Goal: Register for event/course

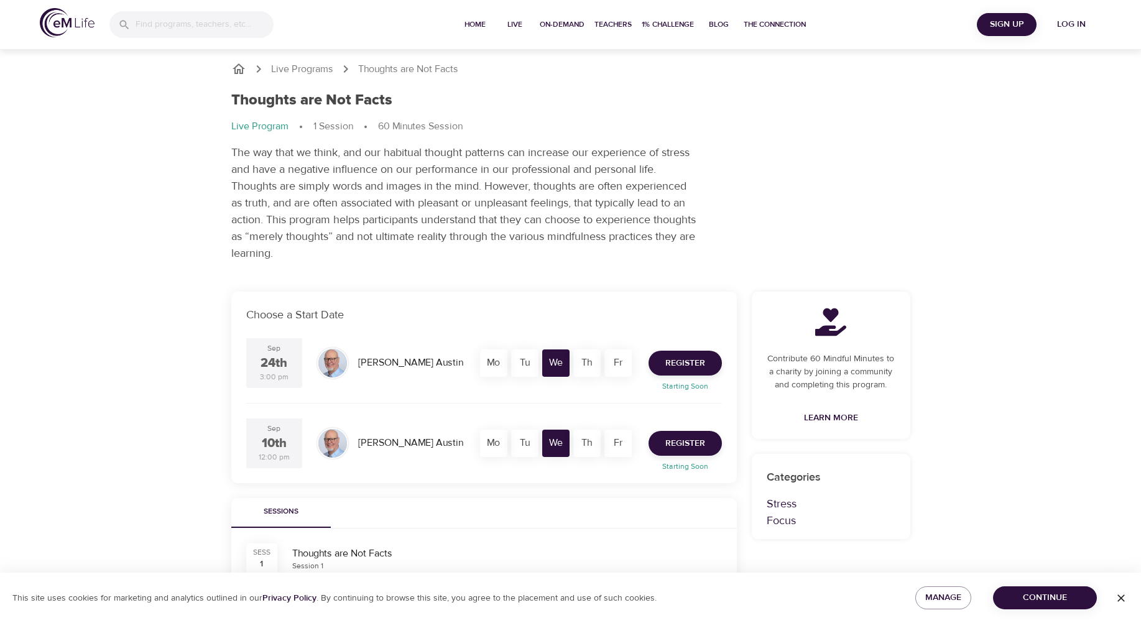
click at [252, 125] on p "Live Program" at bounding box center [259, 126] width 57 height 14
click at [558, 282] on span "Register" at bounding box center [685, 444] width 40 height 16
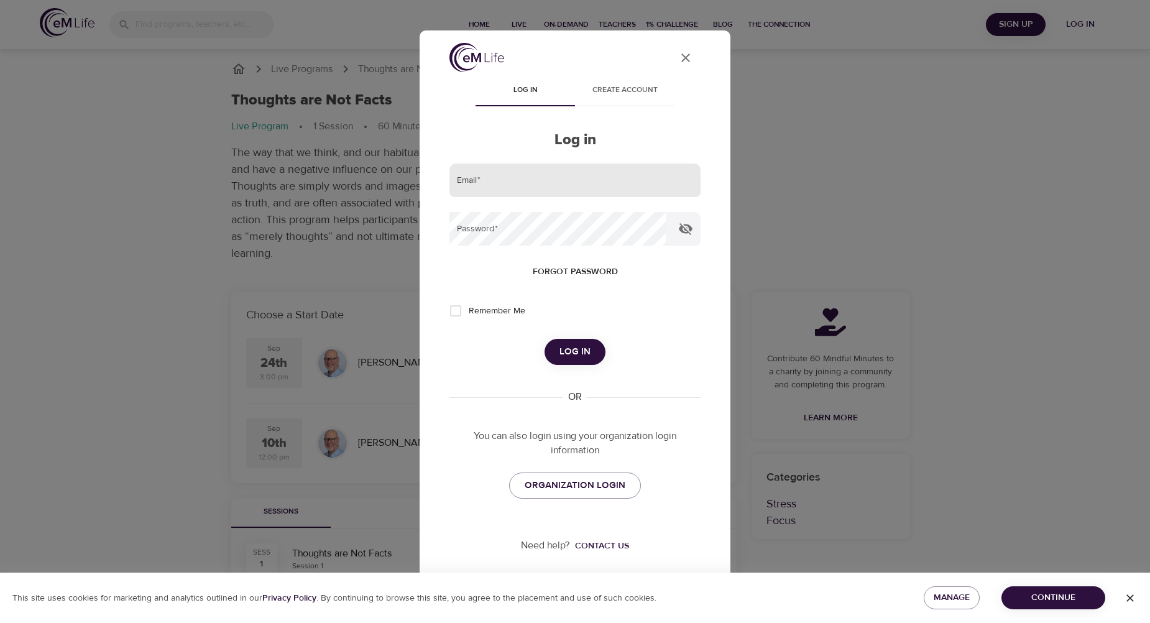
click at [535, 187] on input "email" at bounding box center [574, 181] width 251 height 34
type input "[EMAIL_ADDRESS][DOMAIN_NAME]"
click at [558, 282] on span "ORGANIZATION LOGIN" at bounding box center [575, 485] width 101 height 16
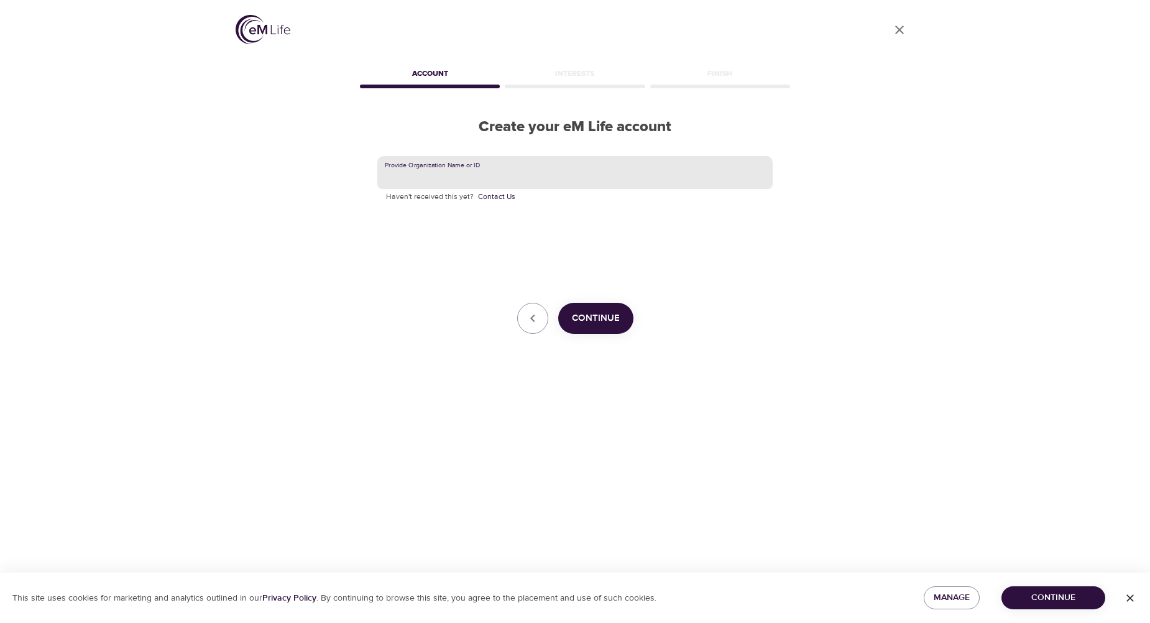
click at [416, 174] on input "text" at bounding box center [574, 173] width 395 height 34
click at [602, 318] on span "Continue" at bounding box center [596, 318] width 48 height 16
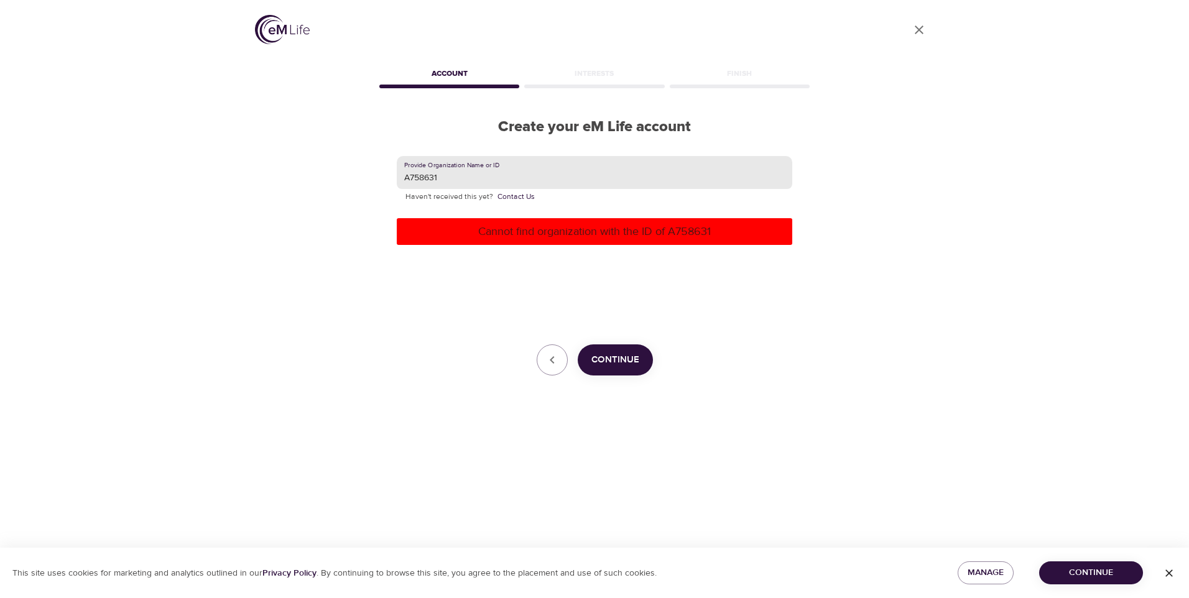
drag, startPoint x: 445, startPoint y: 182, endPoint x: 346, endPoint y: 178, distance: 98.3
click at [359, 179] on div "User Profile Account Interests Finish Create your eM Life account Provide Organ…" at bounding box center [594, 299] width 709 height 598
type input "1"
type input "CVS Health"
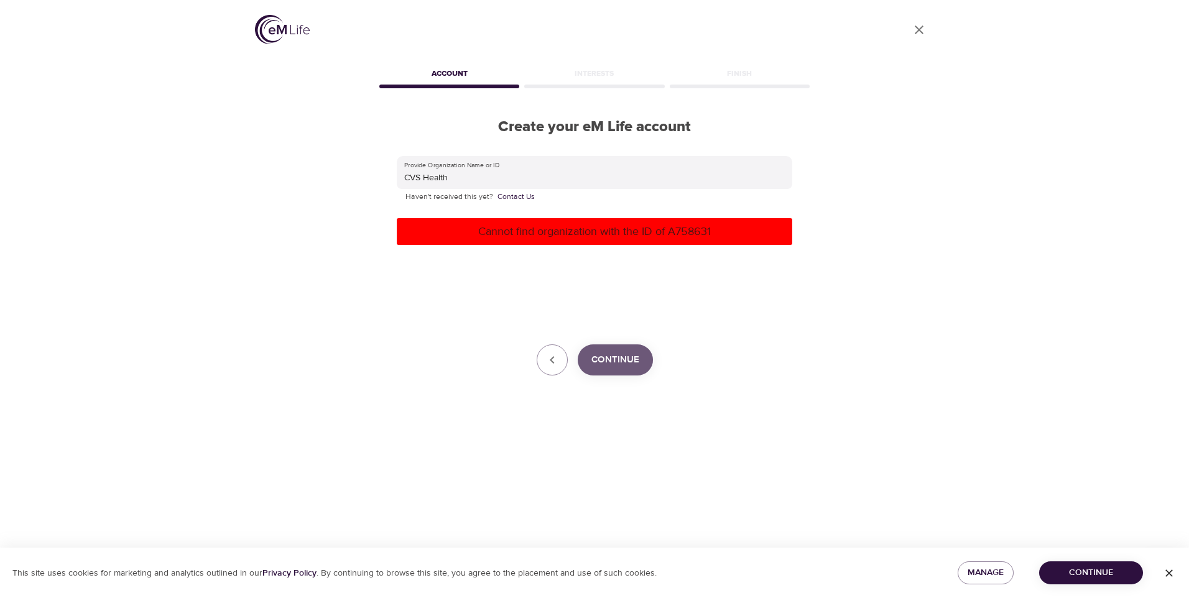
click at [625, 357] on span "Continue" at bounding box center [615, 360] width 48 height 16
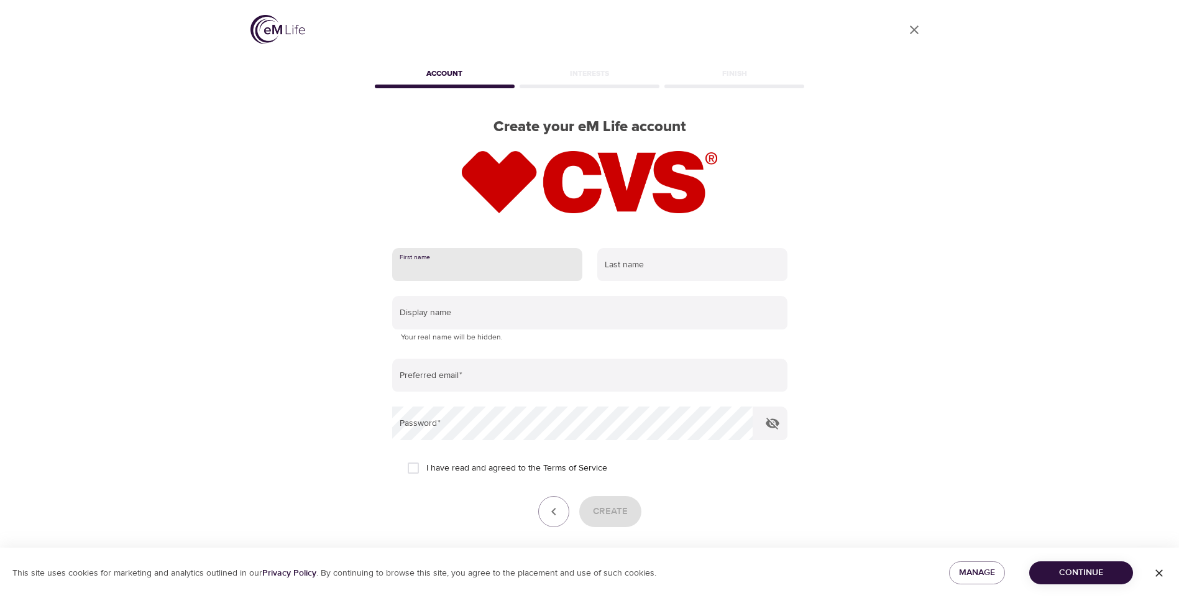
click at [440, 264] on input "text" at bounding box center [487, 265] width 190 height 34
type input "Nashelle"
type input "Sewere"
type input "Nashelle14"
type input "[EMAIL_ADDRESS][DOMAIN_NAME]"
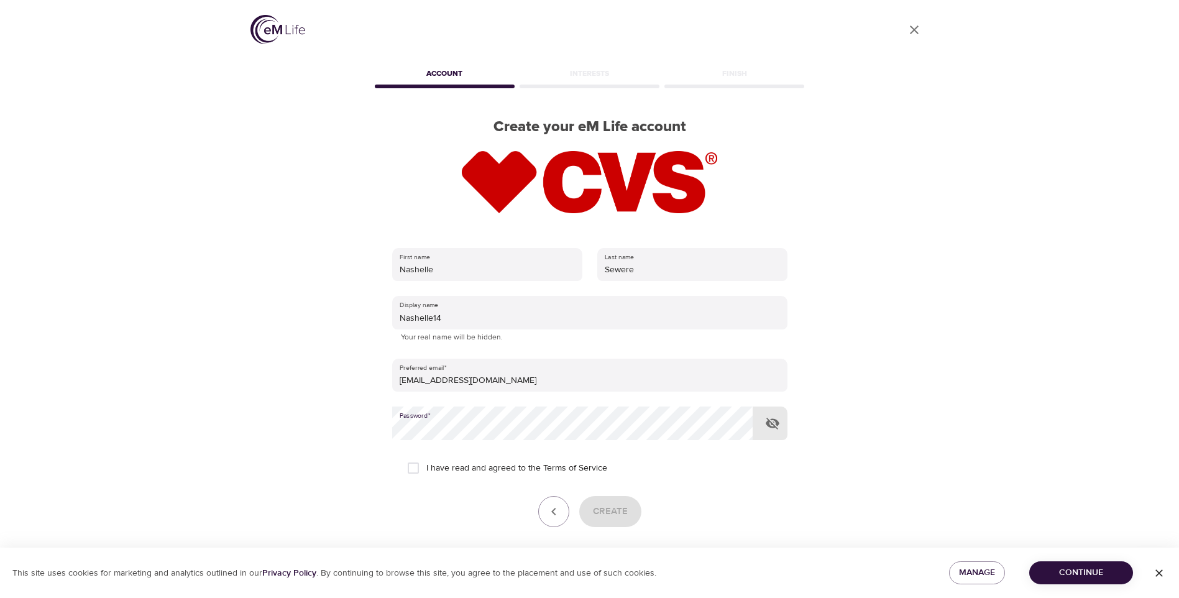
click at [413, 471] on input "I have read and agreed to the Terms of Service" at bounding box center [413, 468] width 26 height 26
checkbox input "true"
click at [778, 426] on icon "button" at bounding box center [773, 424] width 14 height 12
click at [614, 510] on span "Create" at bounding box center [610, 512] width 35 height 16
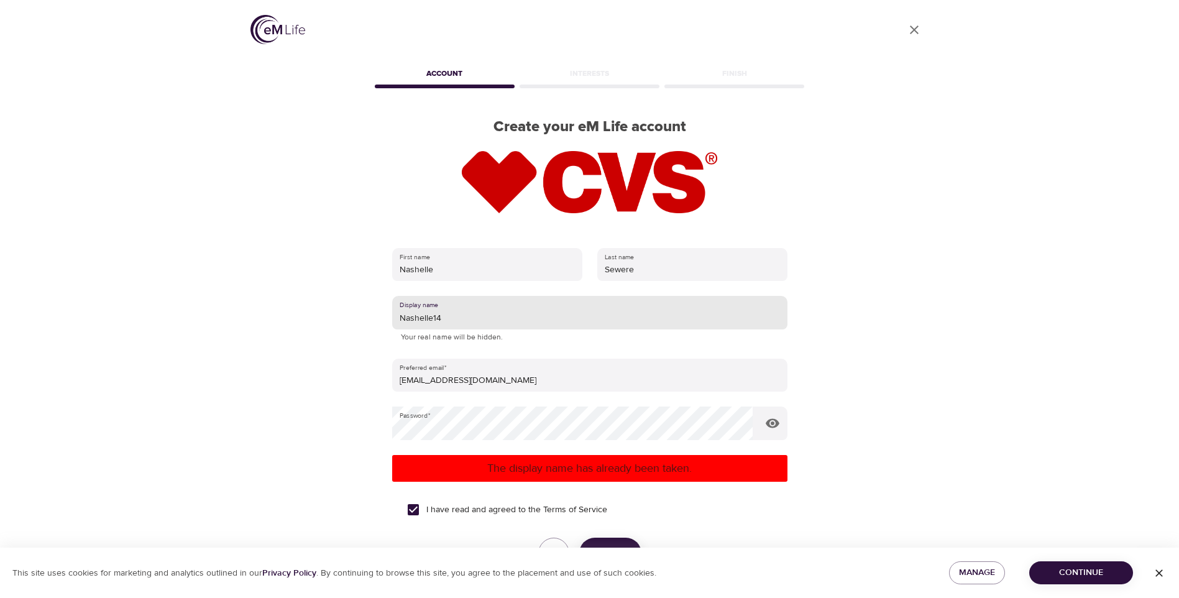
click at [444, 316] on input "Nashelle14" at bounding box center [589, 313] width 395 height 34
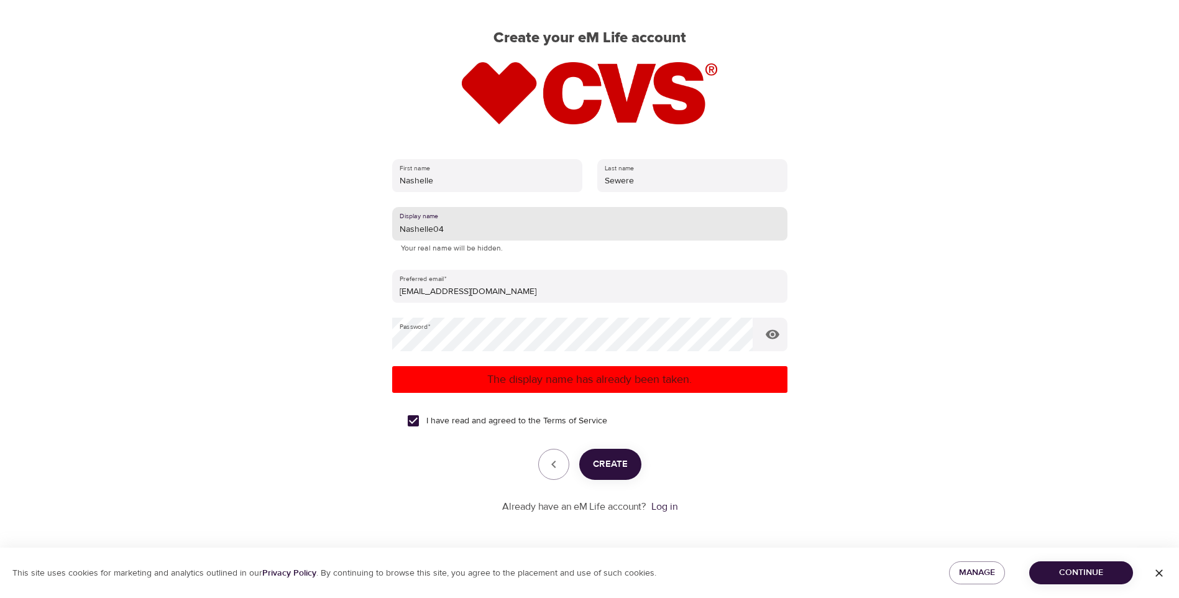
click at [615, 466] on span "Create" at bounding box center [610, 464] width 35 height 16
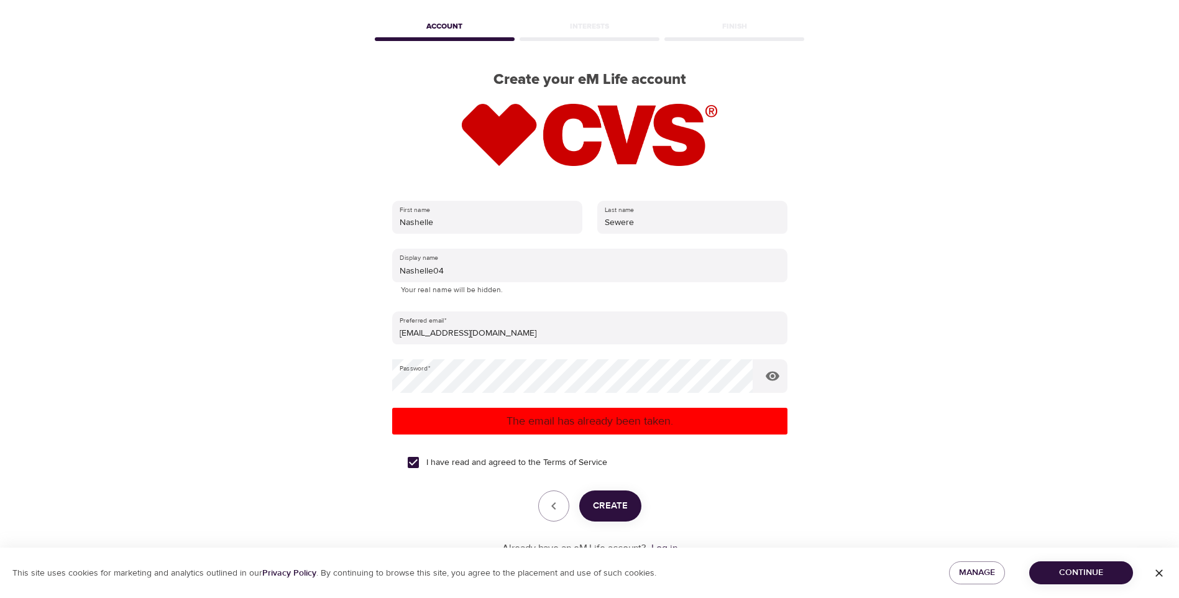
scroll to position [89, 0]
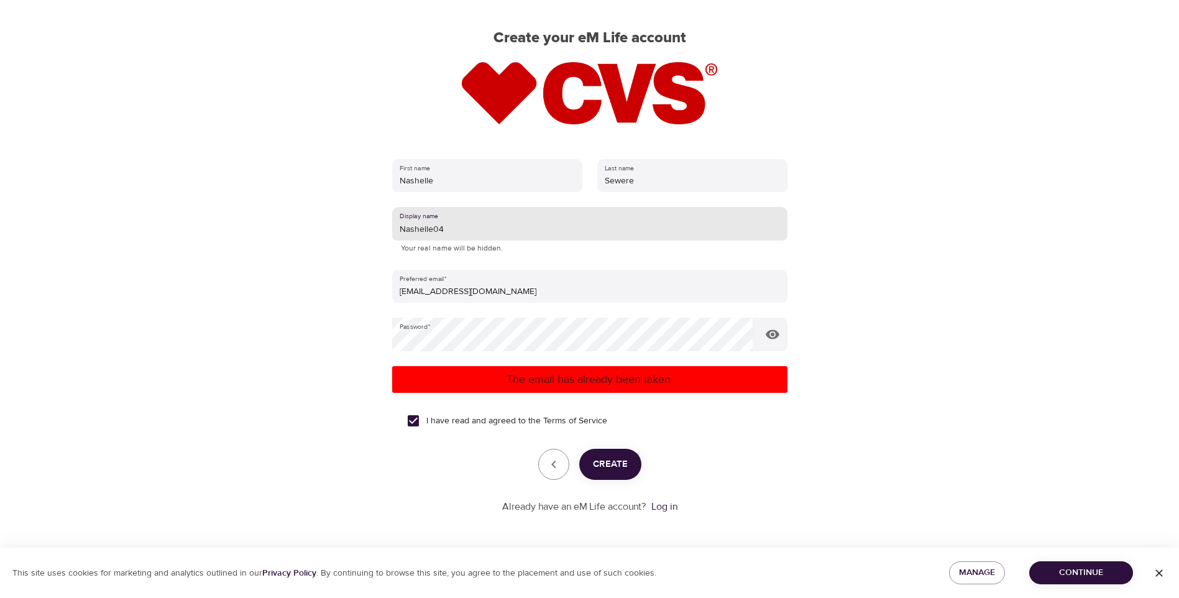
drag, startPoint x: 444, startPoint y: 229, endPoint x: 433, endPoint y: 231, distance: 10.7
click at [433, 231] on input "Nashelle04" at bounding box center [589, 224] width 395 height 34
type input "Nashelle19"
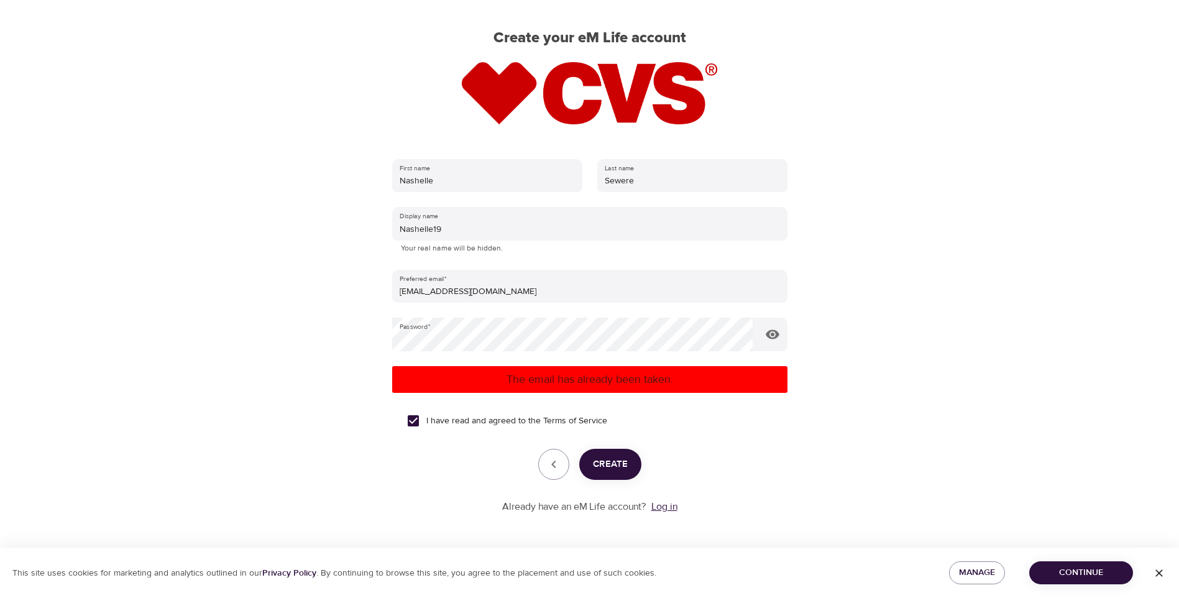
click at [662, 507] on link "Log in" at bounding box center [665, 506] width 26 height 12
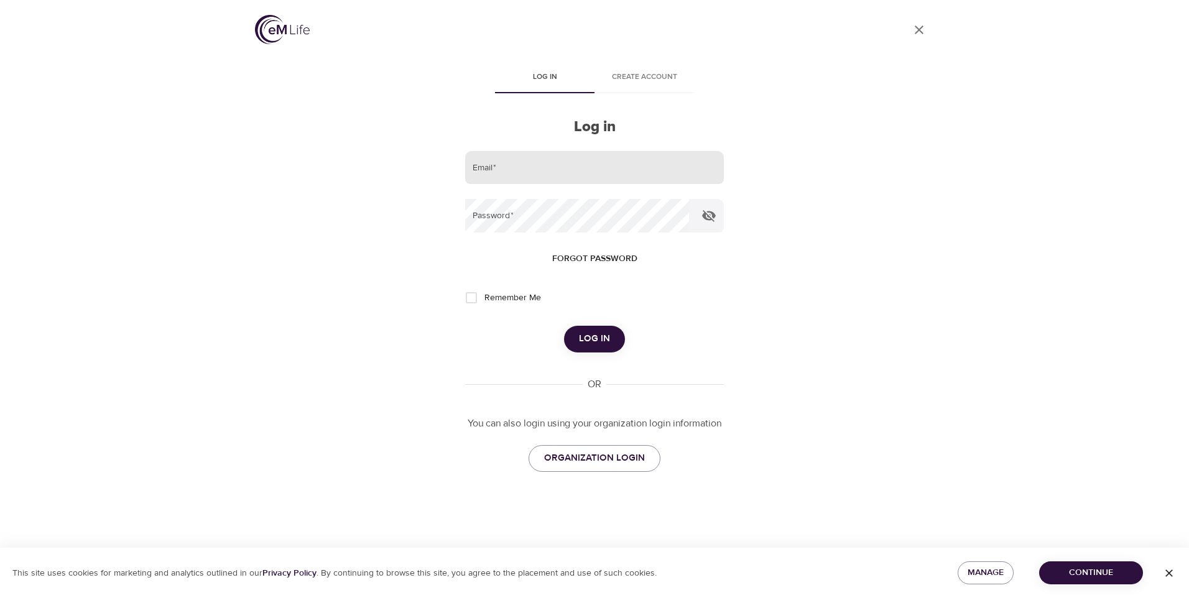
click at [522, 173] on input "email" at bounding box center [594, 168] width 259 height 34
type input "[EMAIL_ADDRESS][DOMAIN_NAME]"
click at [581, 341] on span "Log in" at bounding box center [594, 339] width 31 height 16
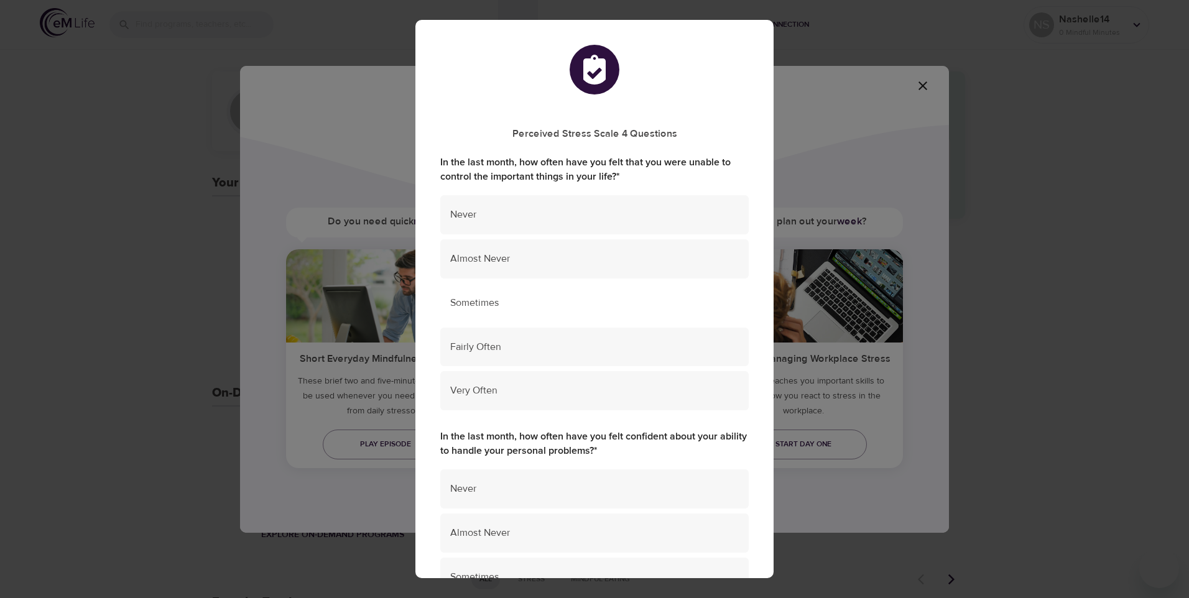
click at [459, 298] on span "Sometimes" at bounding box center [594, 303] width 288 height 14
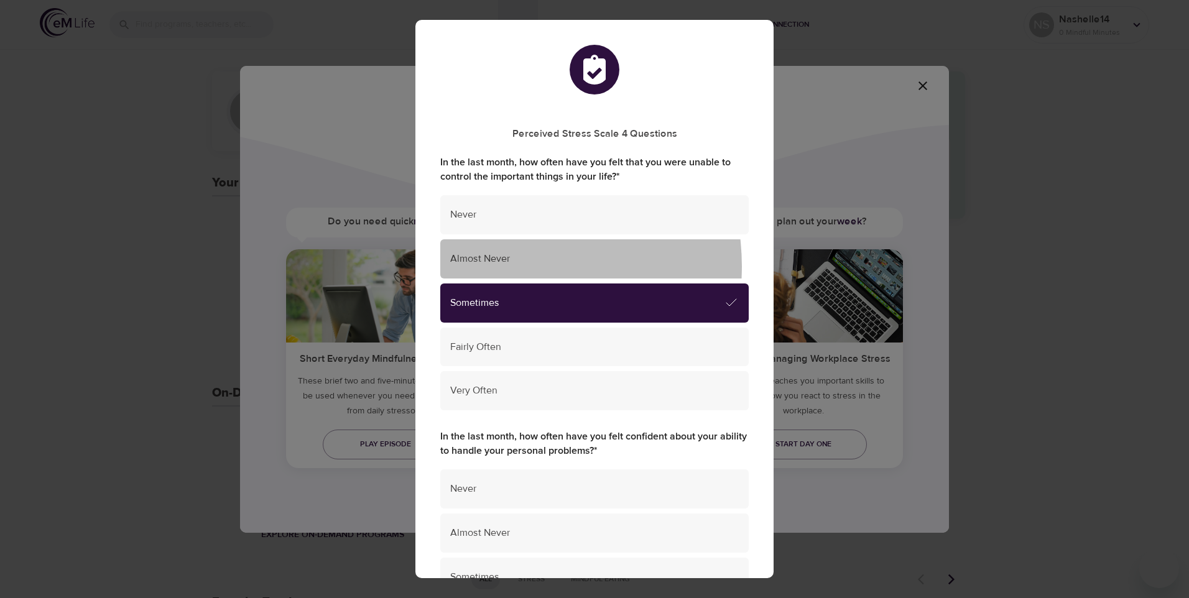
click at [497, 268] on div "Almost Never" at bounding box center [594, 258] width 308 height 39
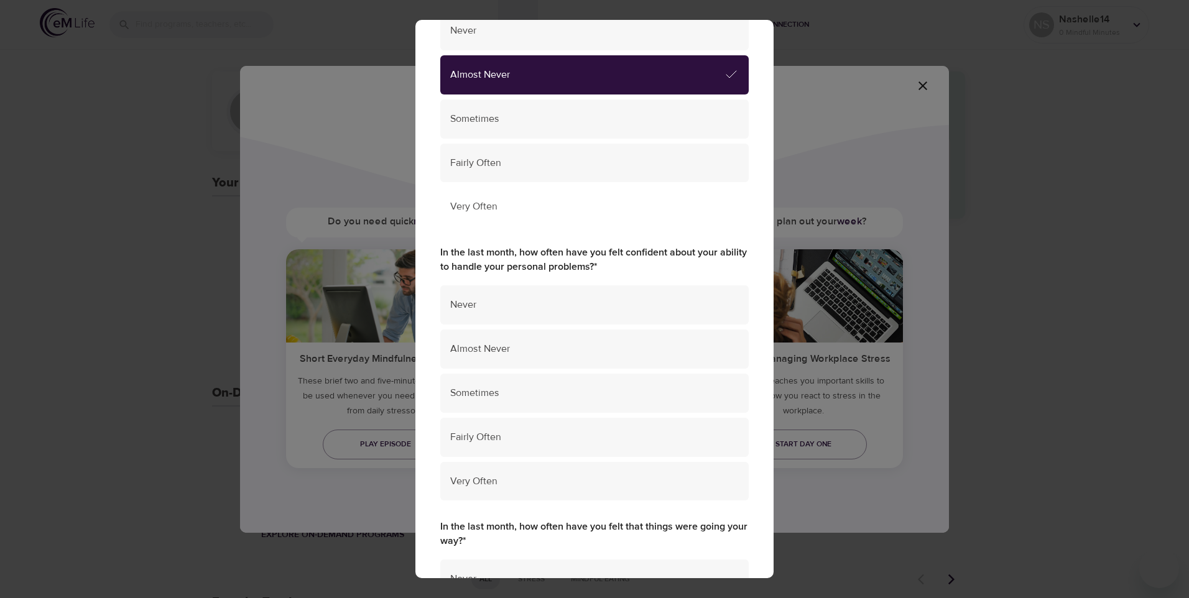
scroll to position [187, 0]
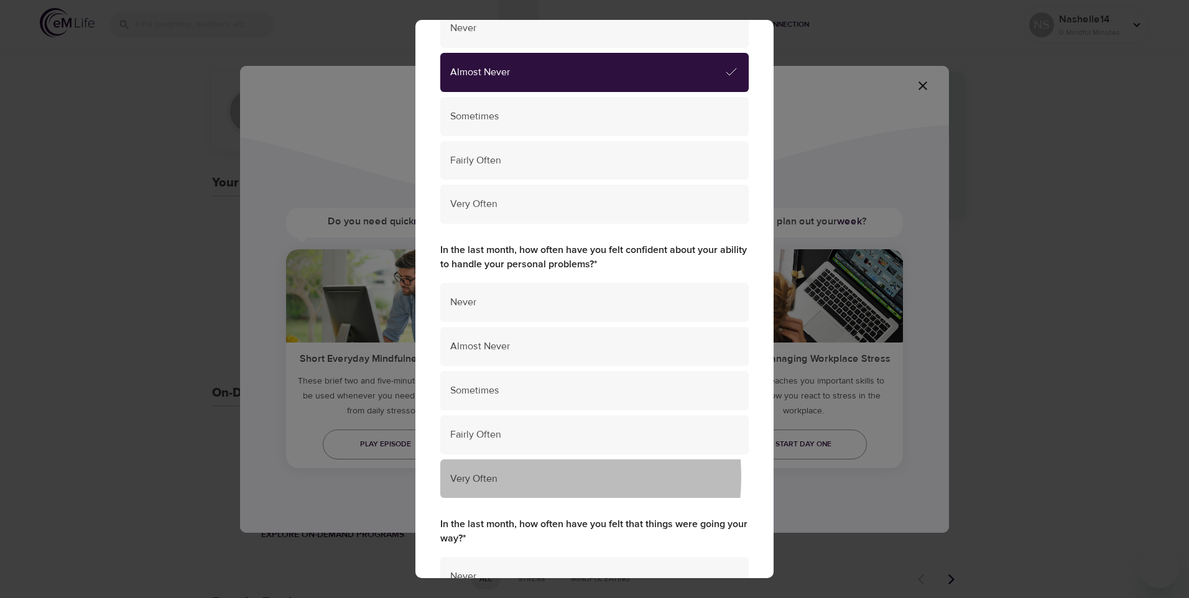
click at [512, 477] on span "Very Often" at bounding box center [594, 479] width 288 height 14
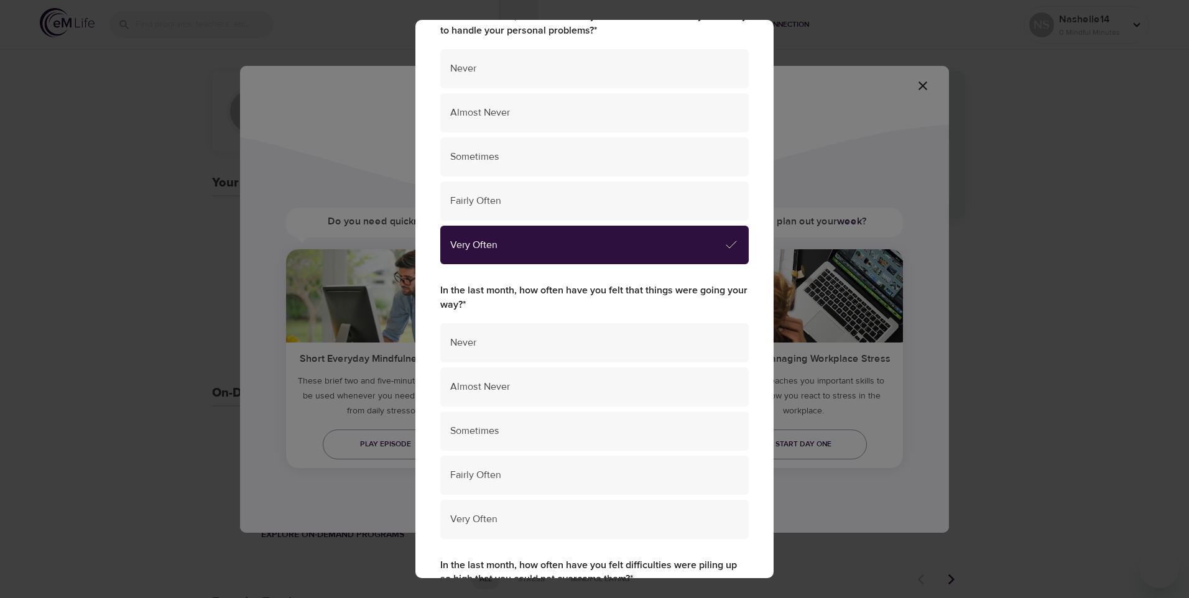
scroll to position [435, 0]
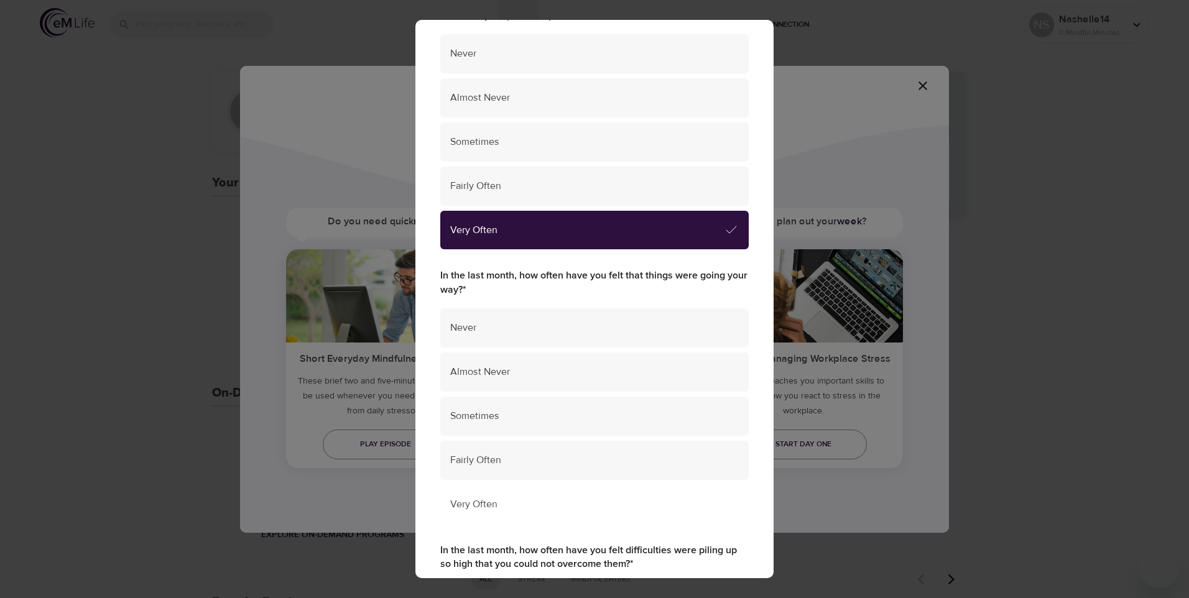
click at [490, 500] on span "Very Often" at bounding box center [594, 504] width 288 height 14
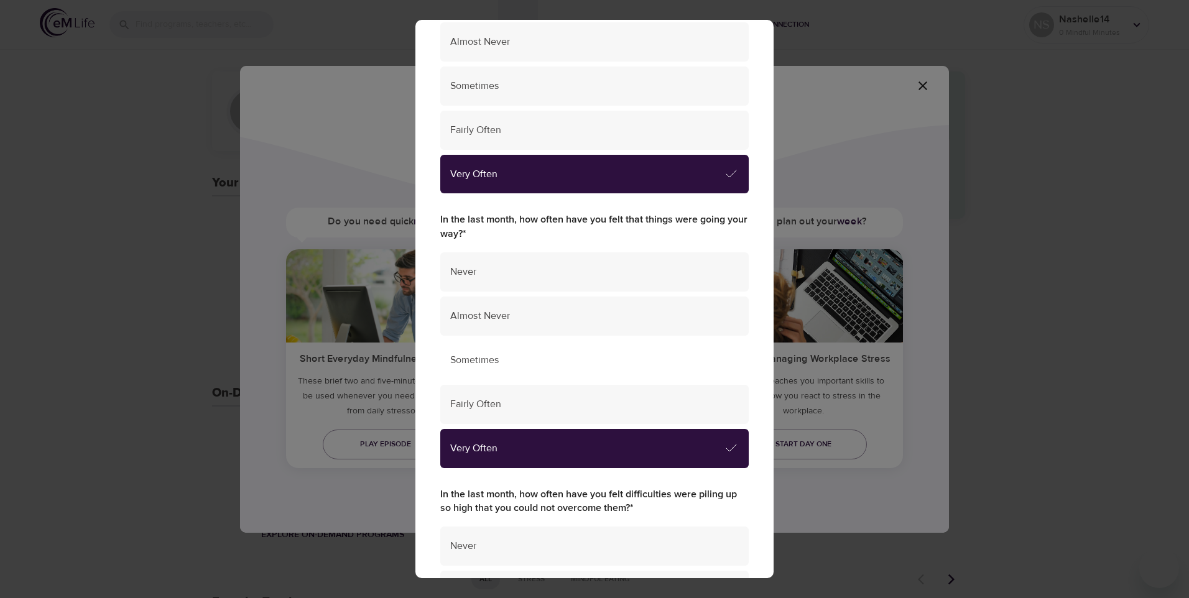
scroll to position [684, 0]
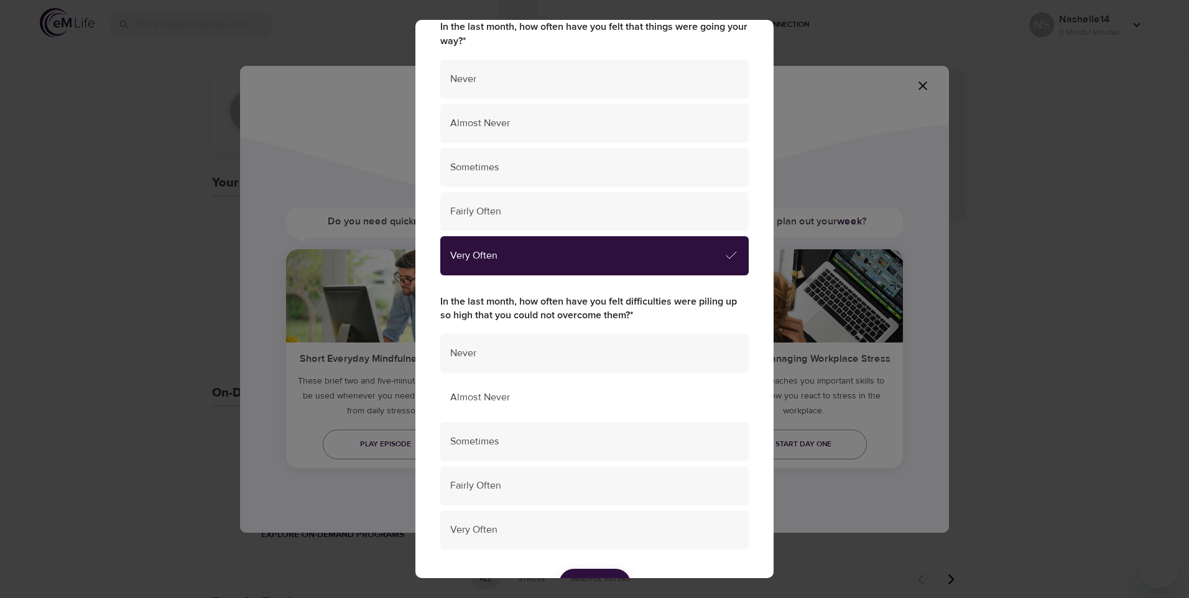
click at [504, 390] on span "Almost Never" at bounding box center [594, 397] width 288 height 14
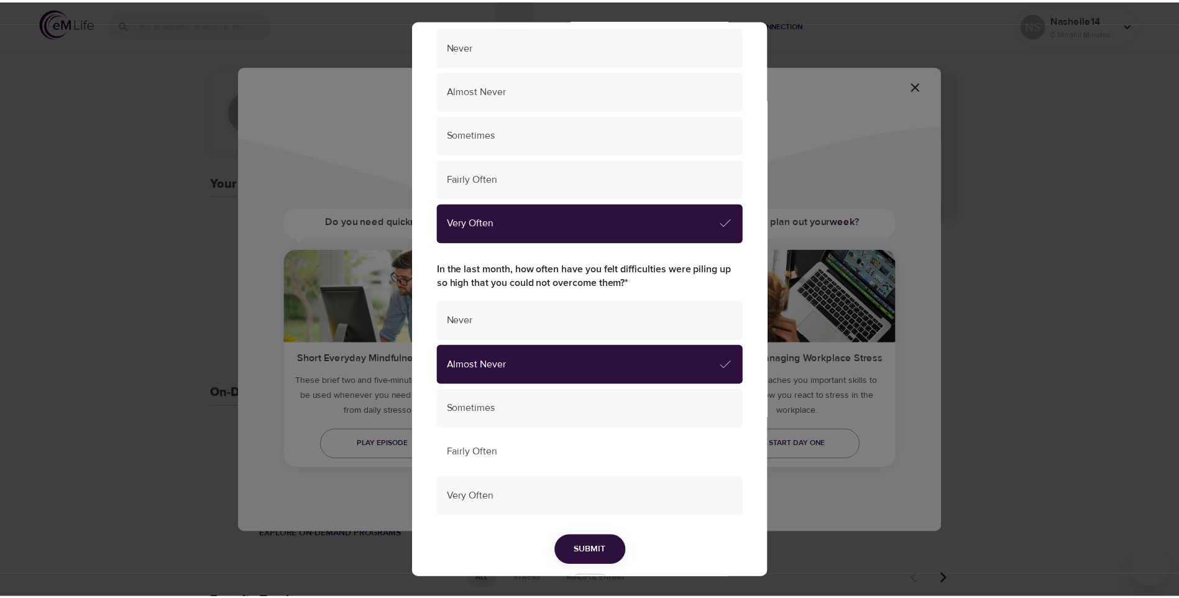
scroll to position [758, 0]
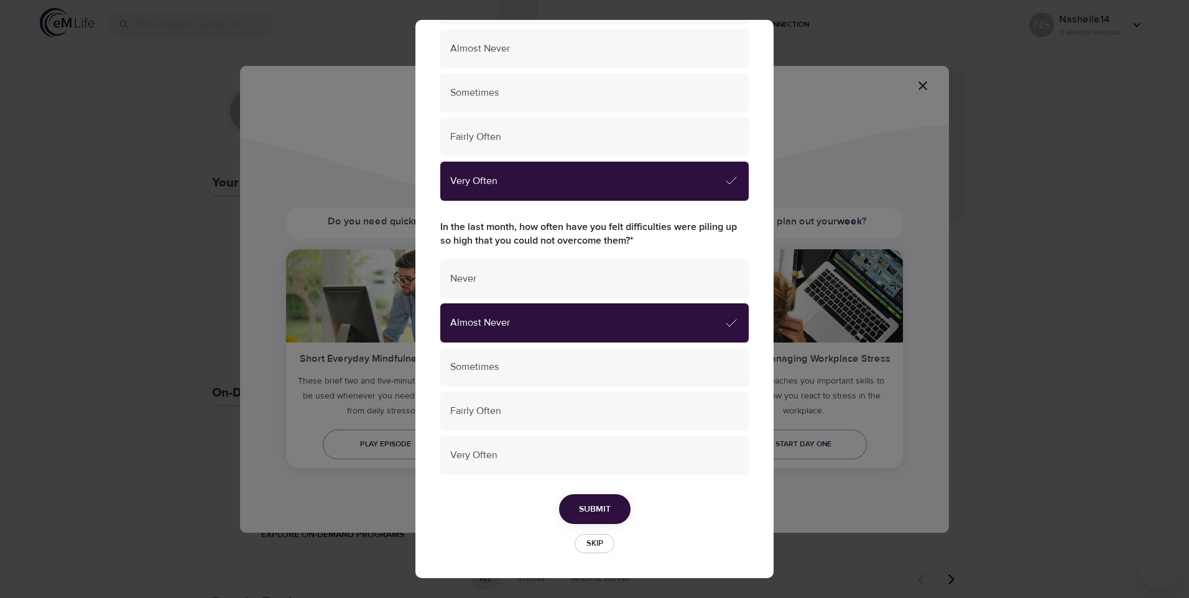
click at [589, 508] on span "Submit" at bounding box center [595, 510] width 32 height 16
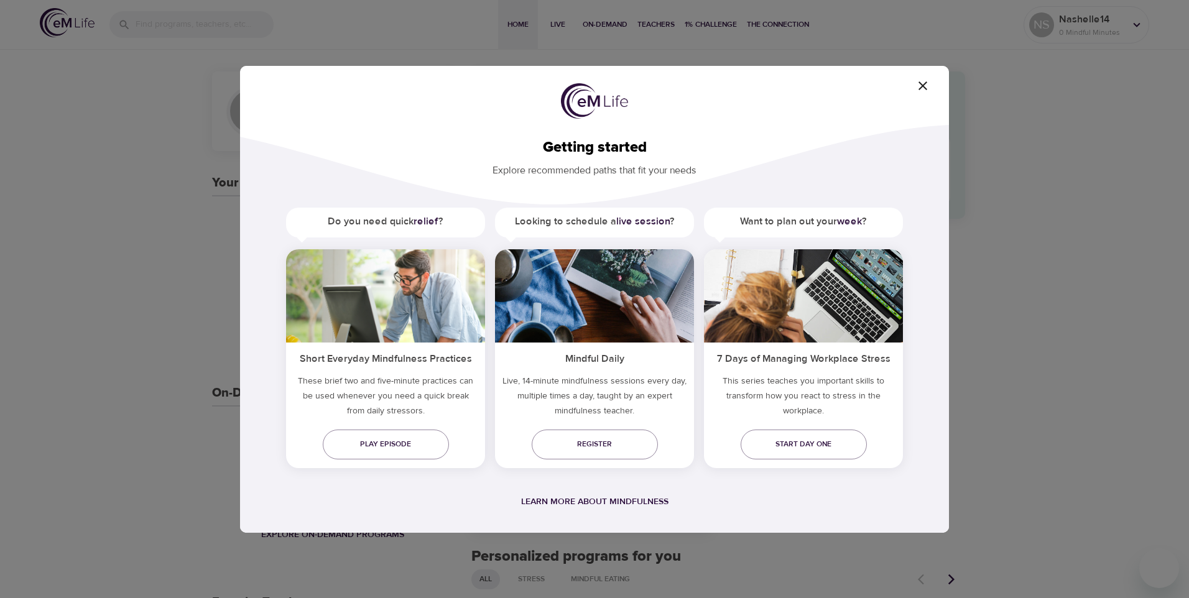
click at [924, 83] on icon "button" at bounding box center [922, 85] width 9 height 9
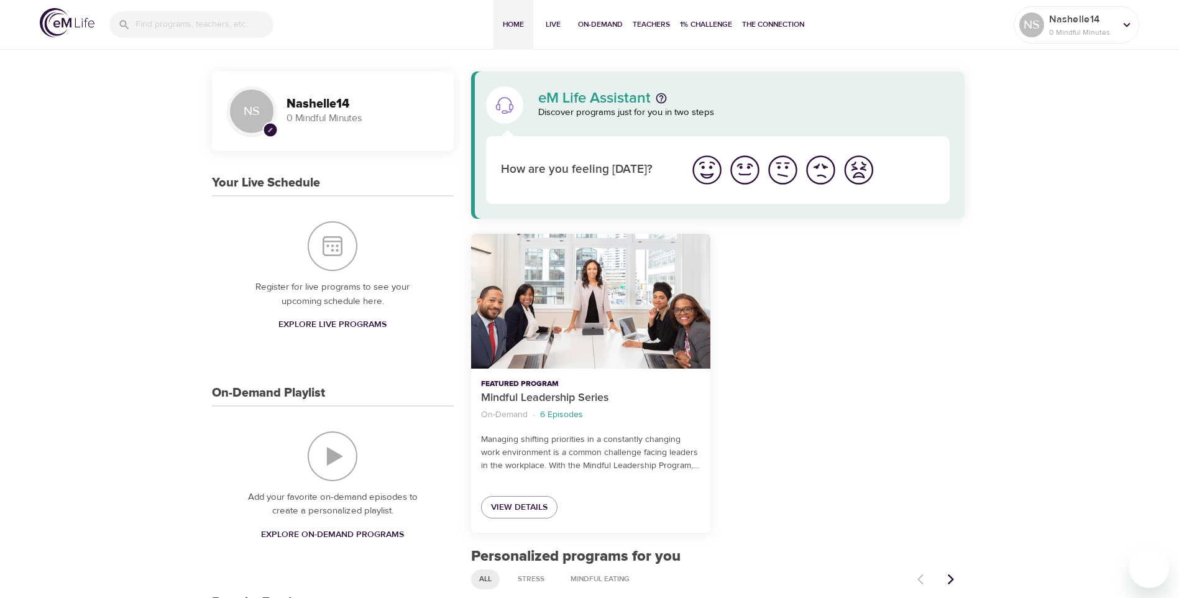
click at [338, 254] on img "Your Live Schedule" at bounding box center [333, 246] width 50 height 50
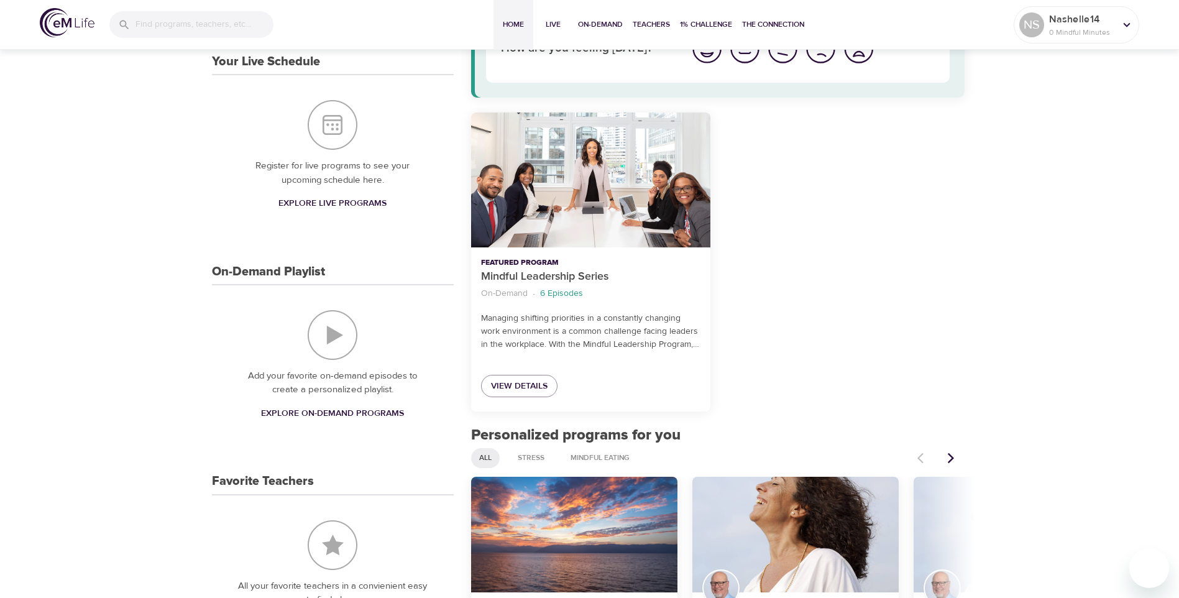
scroll to position [124, 0]
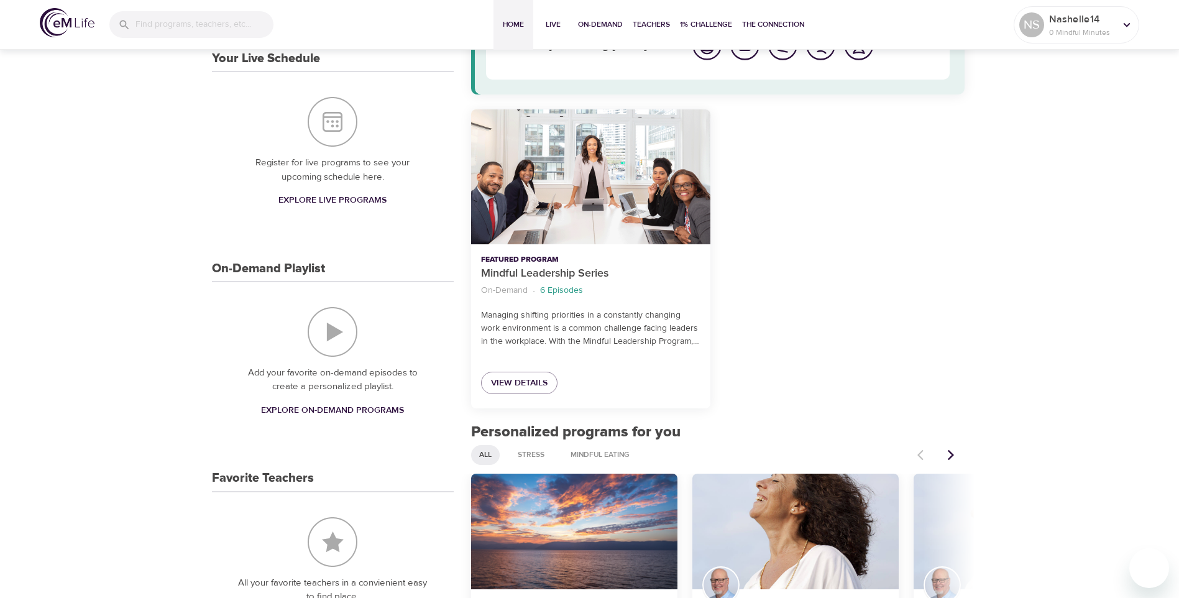
click at [313, 197] on span "Explore Live Programs" at bounding box center [333, 201] width 108 height 16
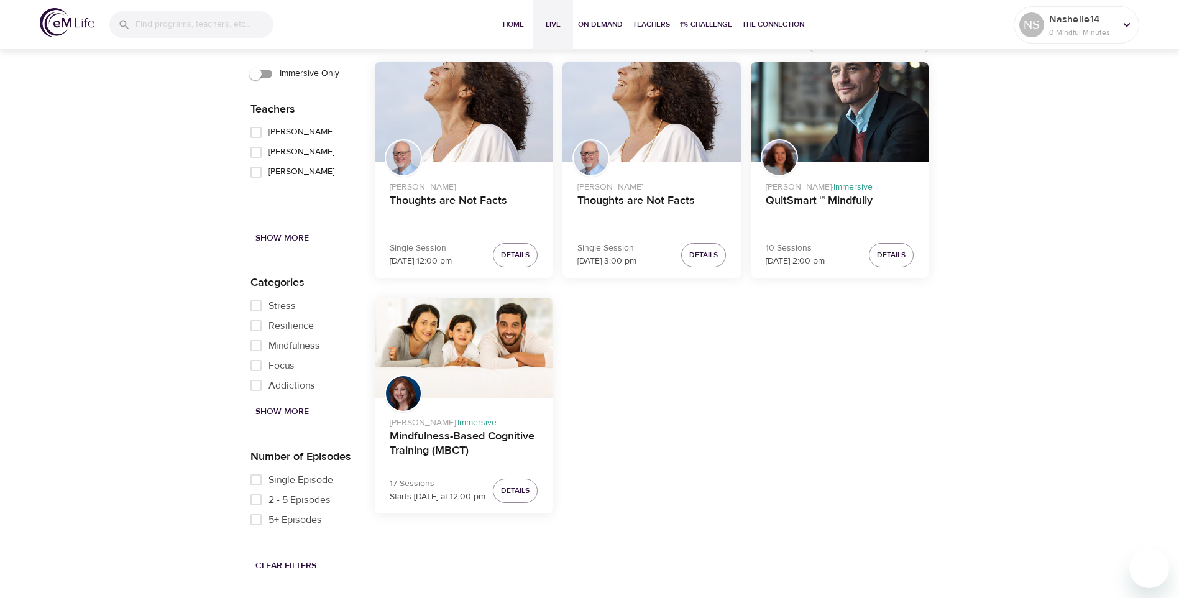
scroll to position [1057, 0]
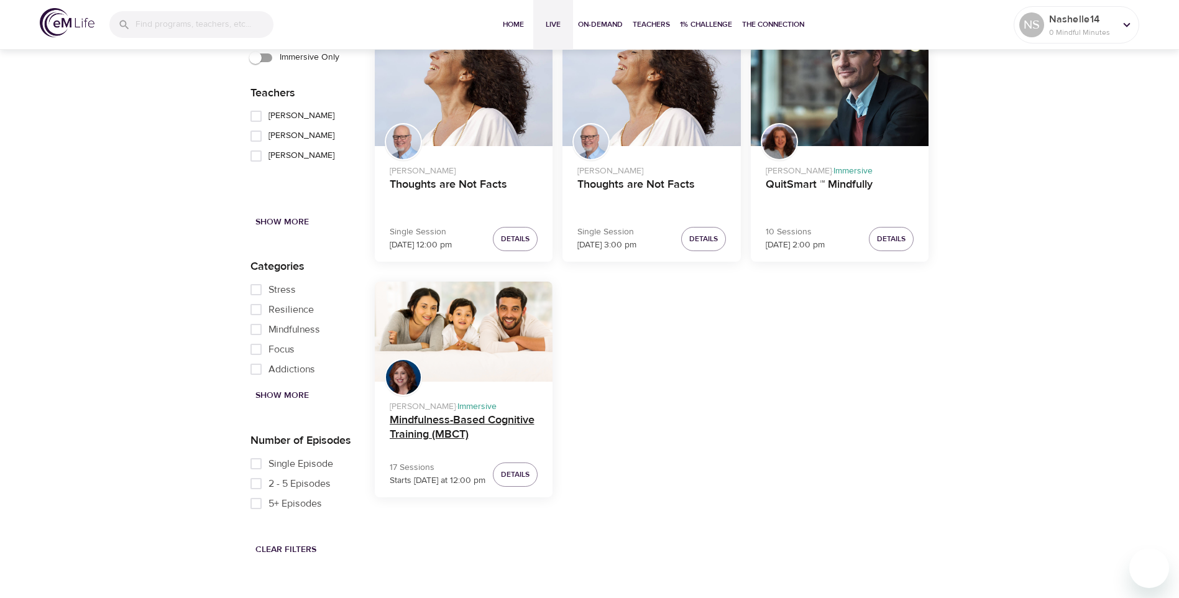
click at [467, 421] on h4 "Mindfulness-Based Cognitive Training (MBCT)" at bounding box center [464, 428] width 149 height 30
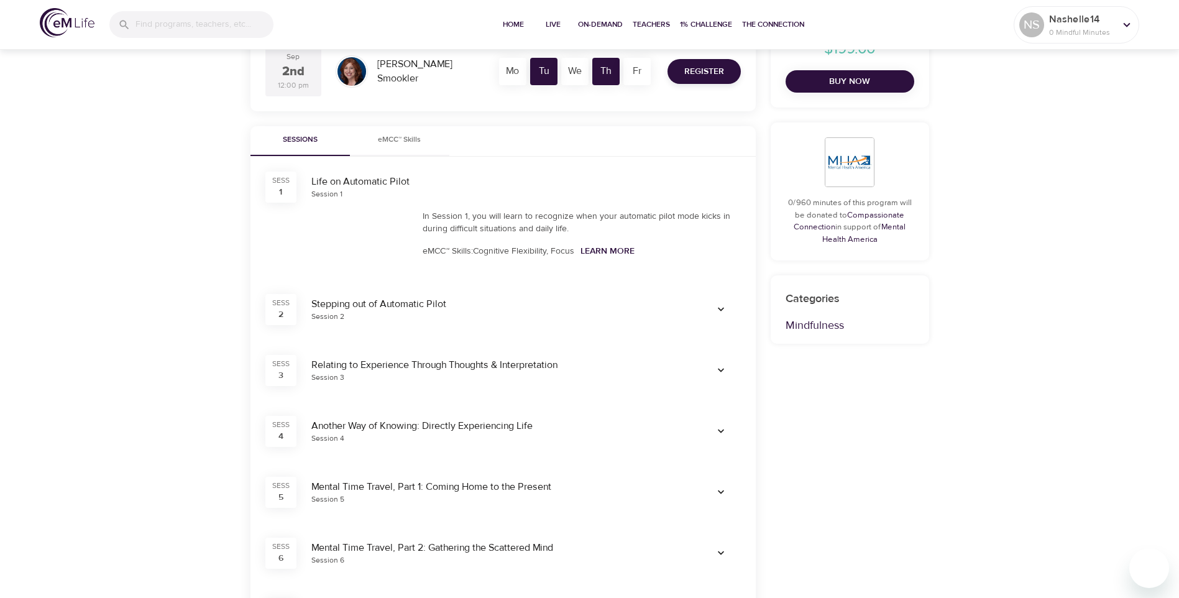
scroll to position [187, 0]
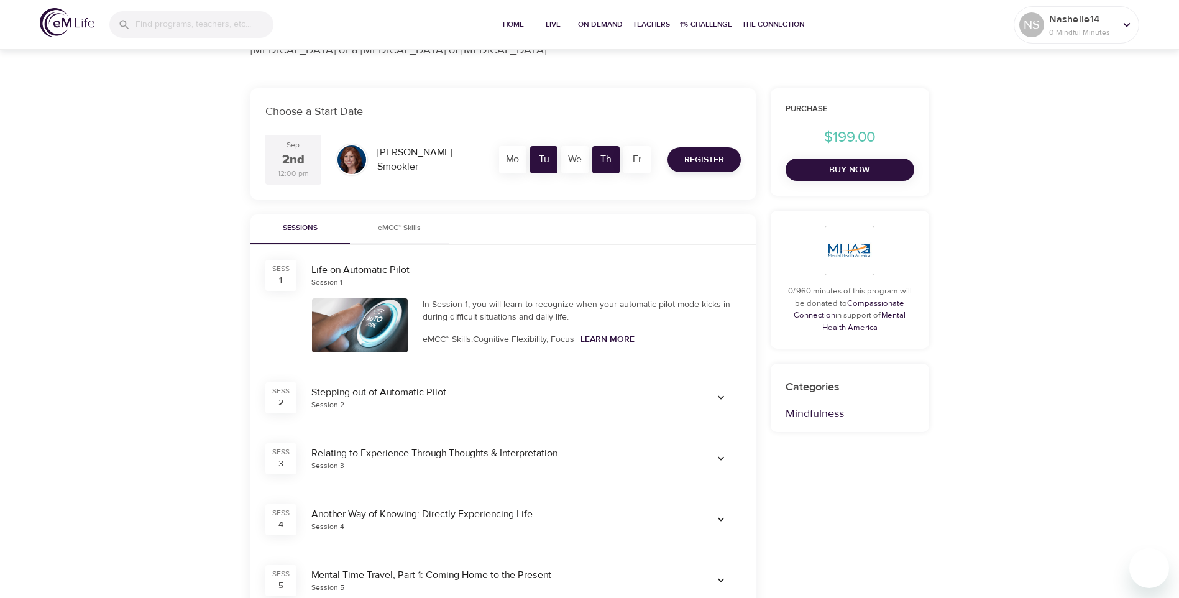
click at [644, 321] on div "In Session 1, you will learn to recognize when your automatic pilot mode kicks …" at bounding box center [582, 310] width 318 height 25
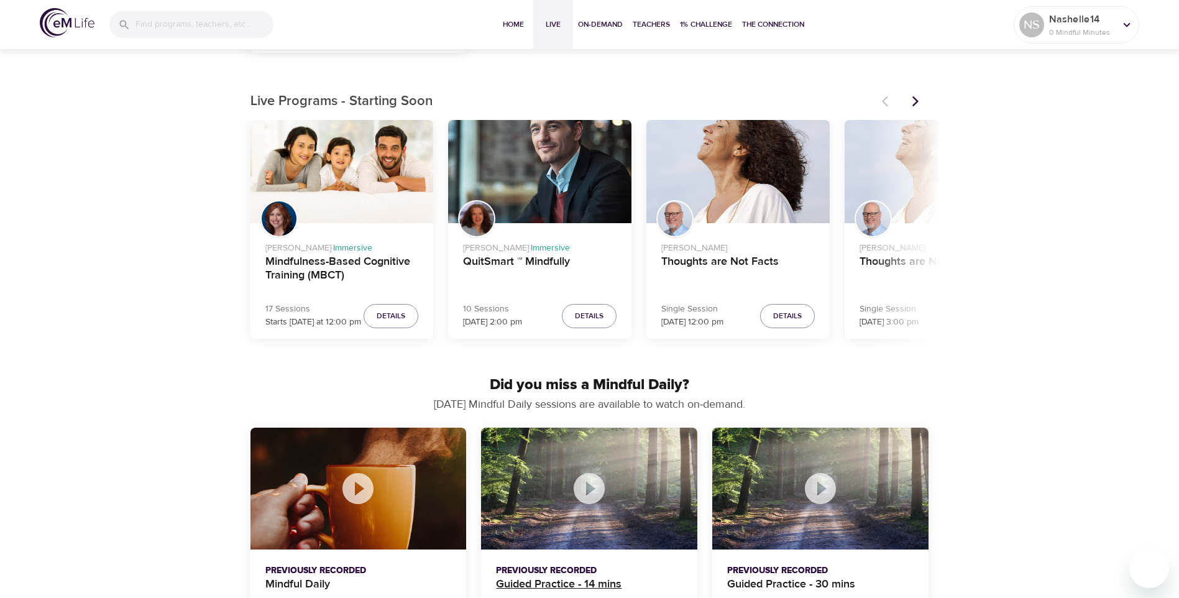
scroll to position [319, 0]
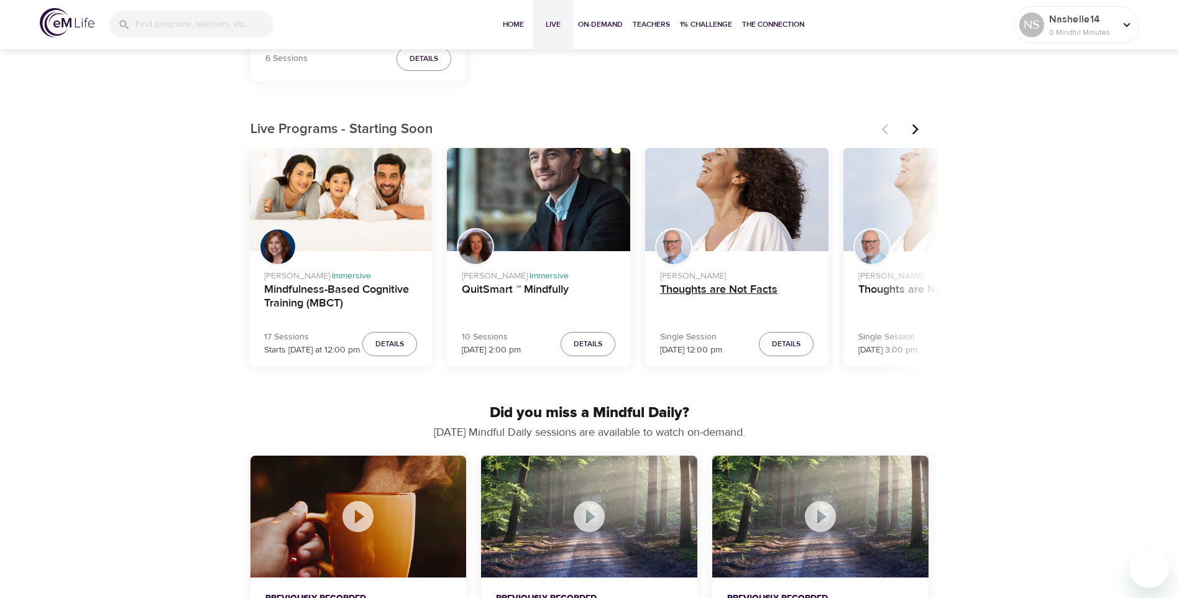
click at [750, 288] on h4 "Thoughts are Not Facts" at bounding box center [737, 298] width 154 height 30
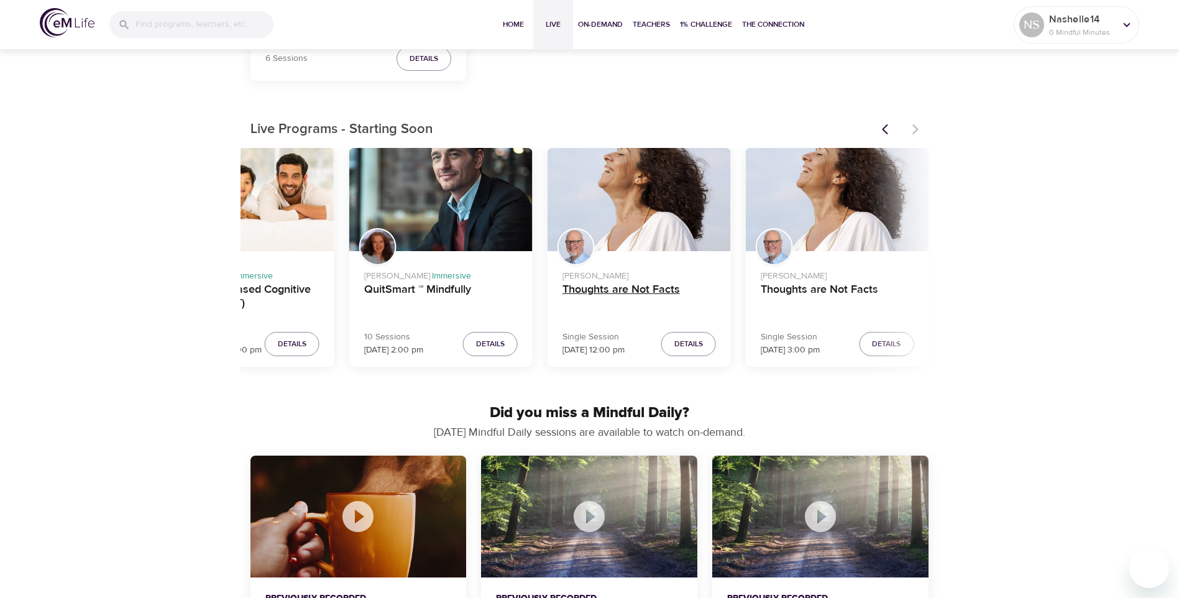
click at [655, 292] on h4 "Thoughts are Not Facts" at bounding box center [640, 298] width 154 height 30
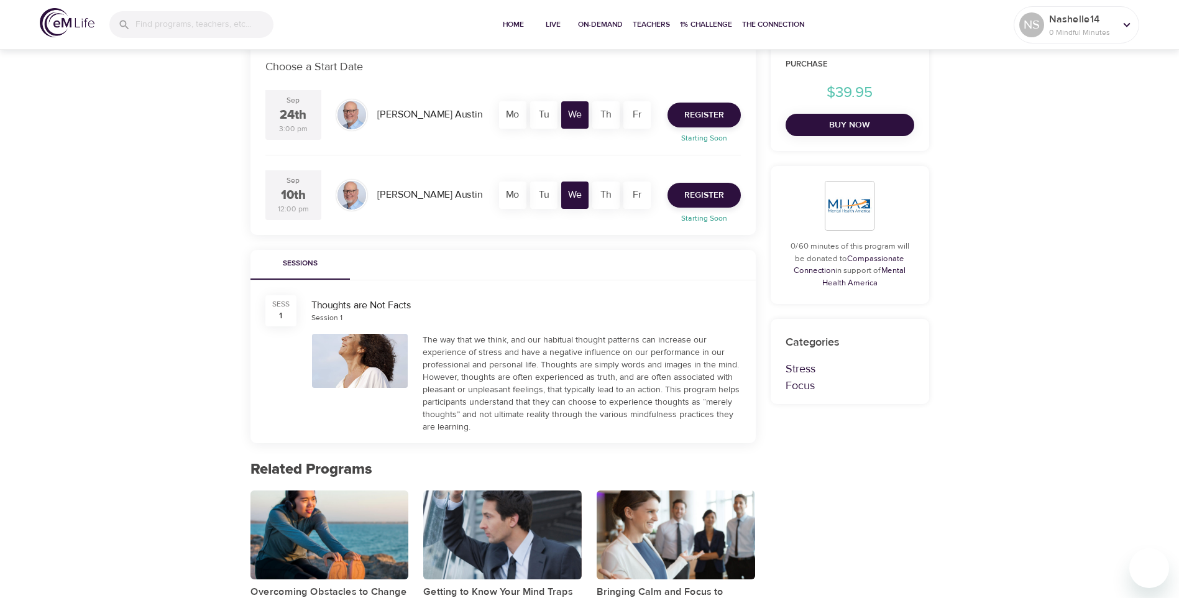
scroll to position [117, 0]
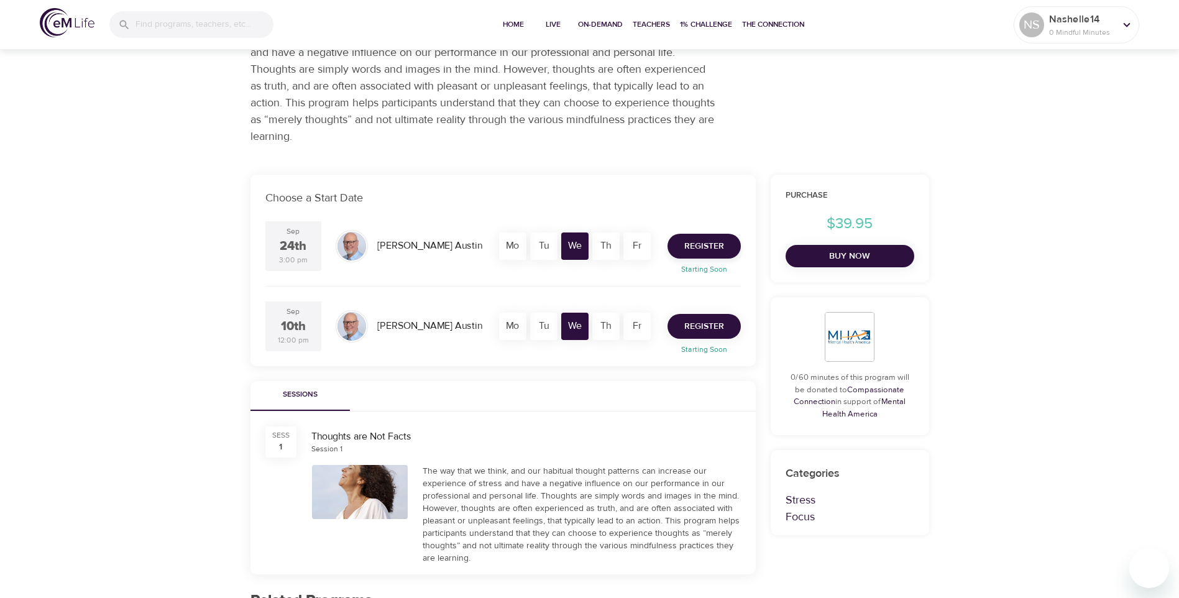
click at [719, 325] on span "Register" at bounding box center [705, 327] width 40 height 16
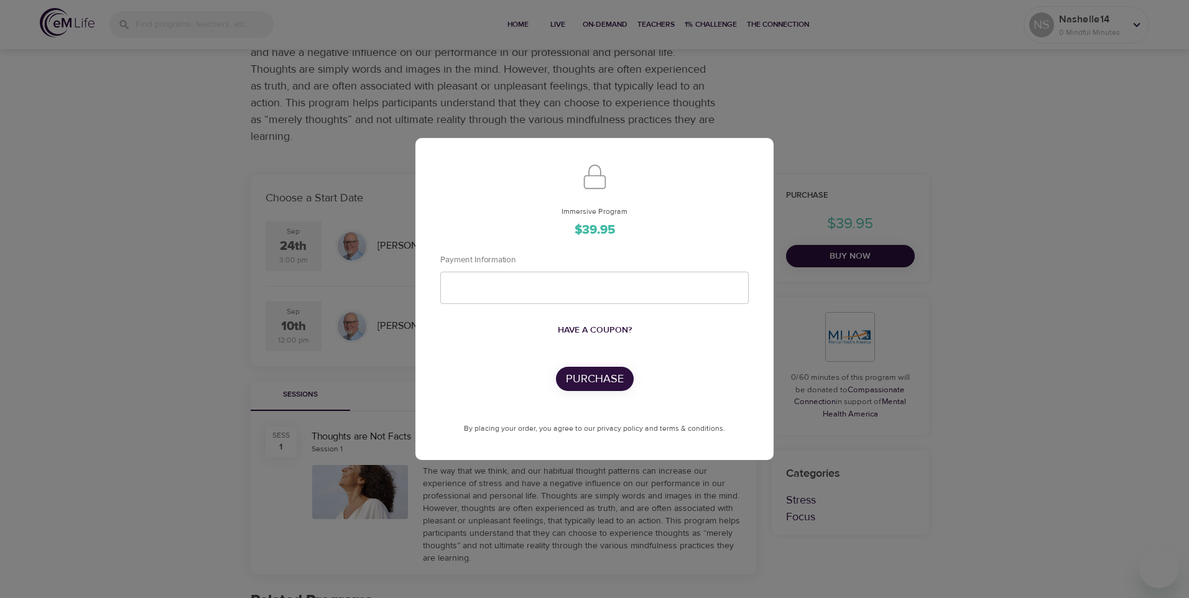
click at [785, 142] on div "Immersive Program $39.95 Payment Information Have a coupon? Purchase By placing…" at bounding box center [594, 299] width 1189 height 598
